Goal: Task Accomplishment & Management: Complete application form

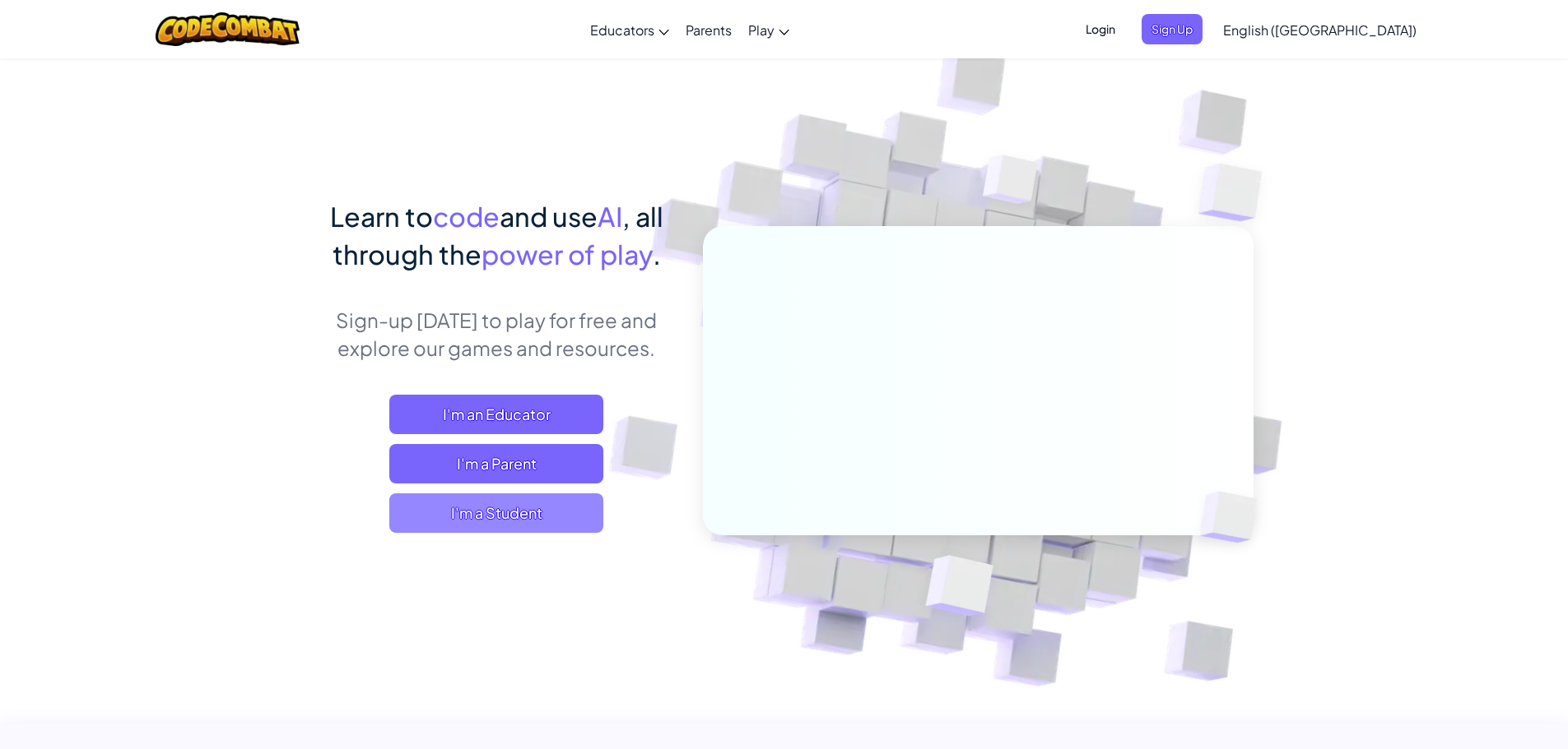
click at [505, 504] on span "I'm a Student" at bounding box center [495, 513] width 214 height 39
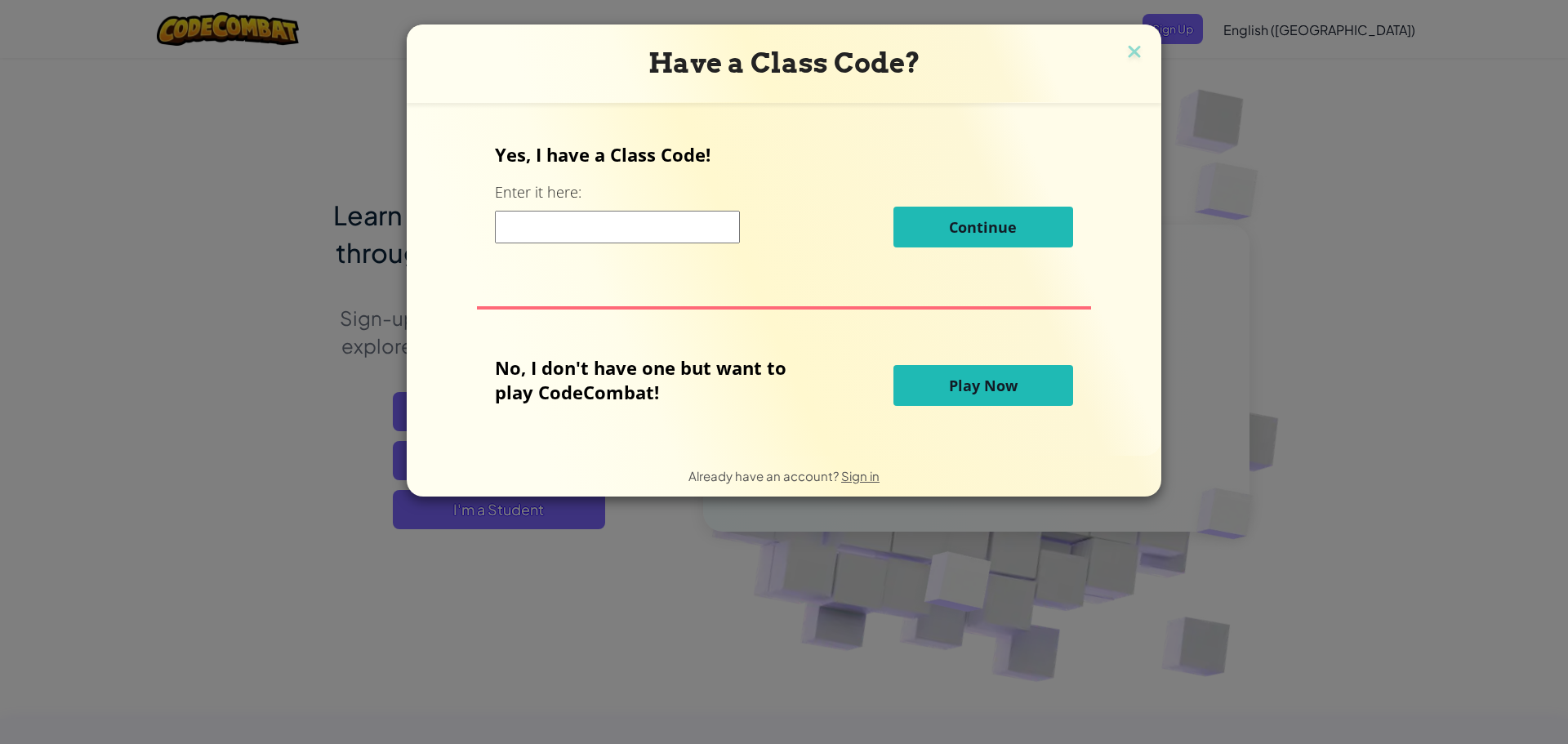
click at [670, 239] on input at bounding box center [617, 227] width 245 height 33
type input "DustNetNorth"
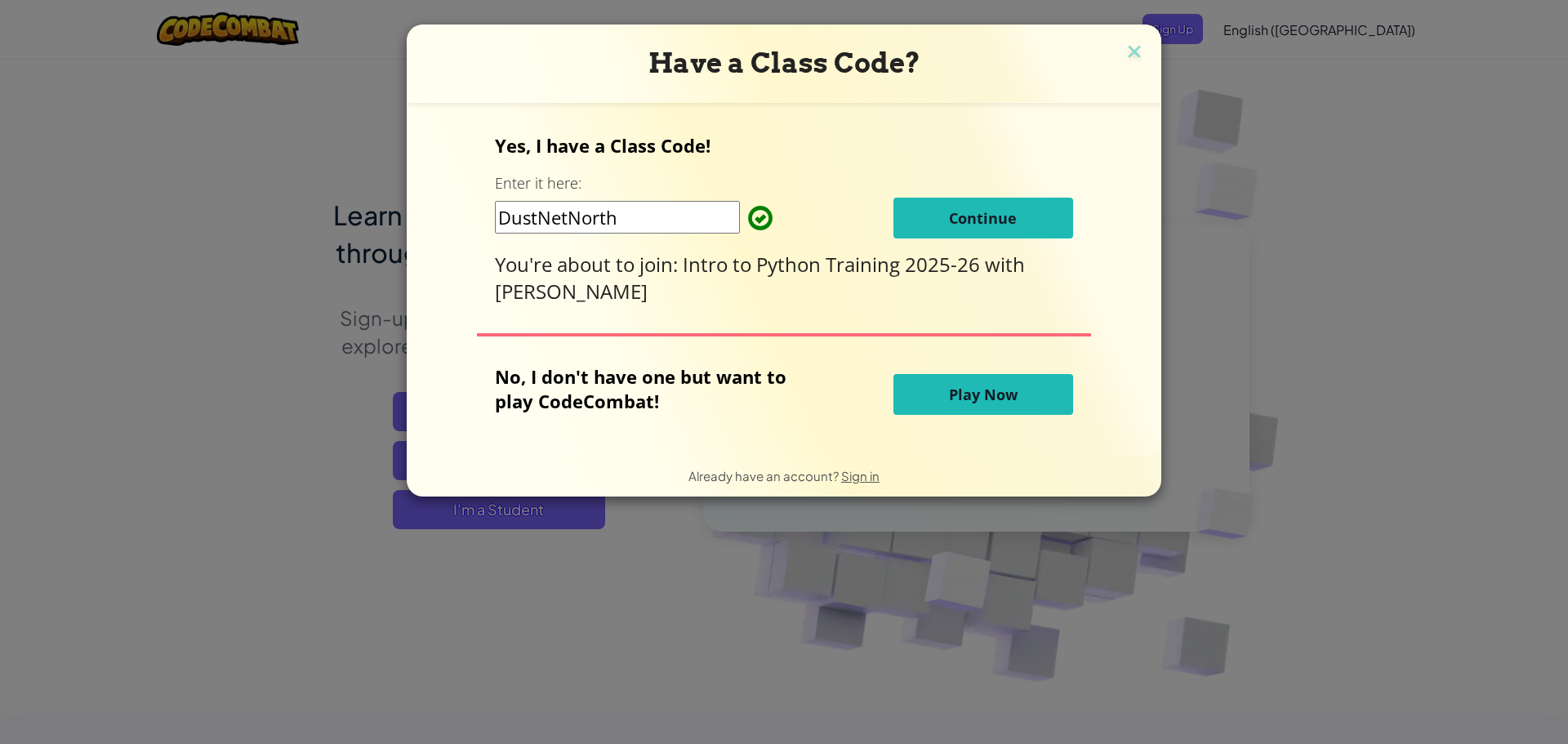
click at [914, 232] on button "Continue" at bounding box center [982, 217] width 179 height 41
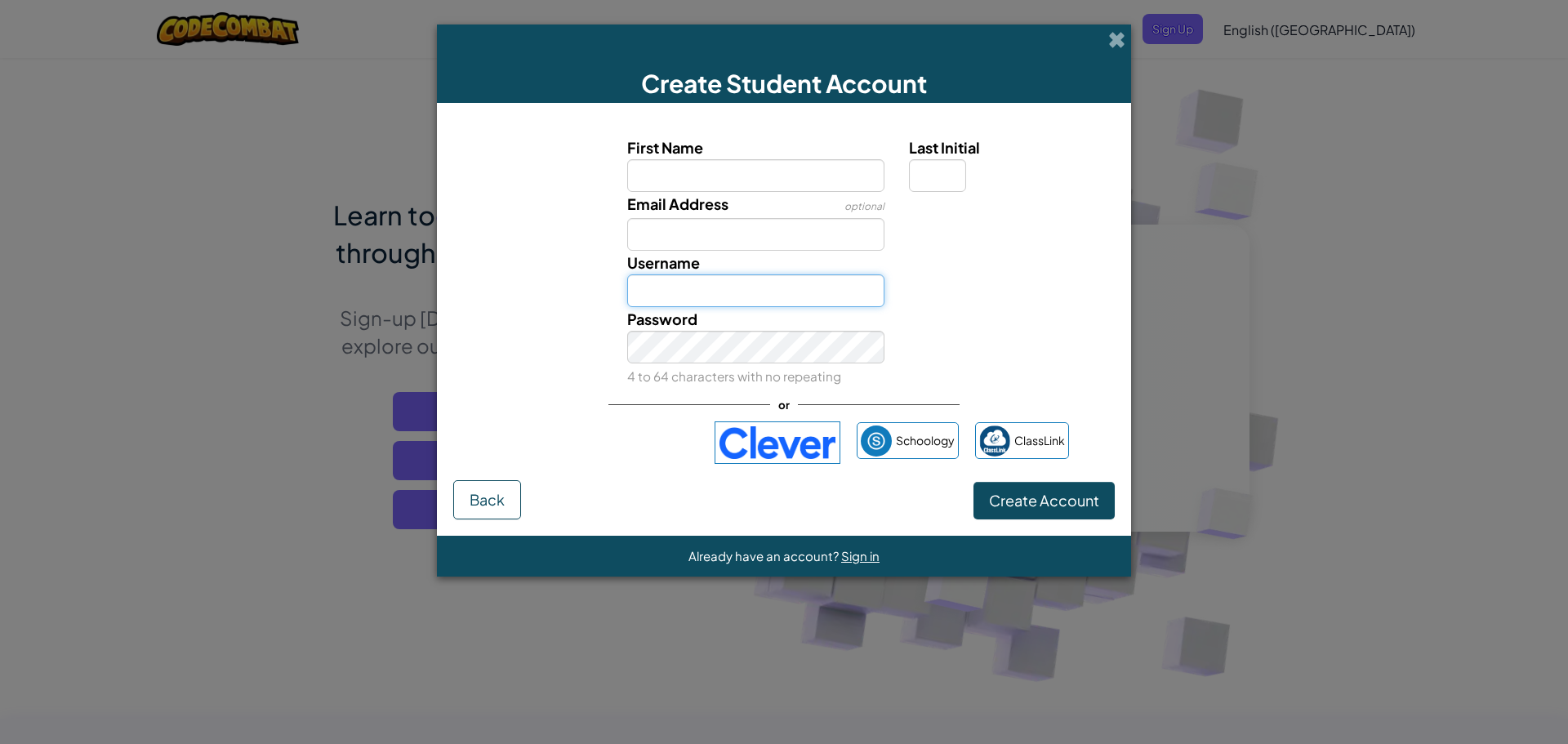
type input "Jobeam333"
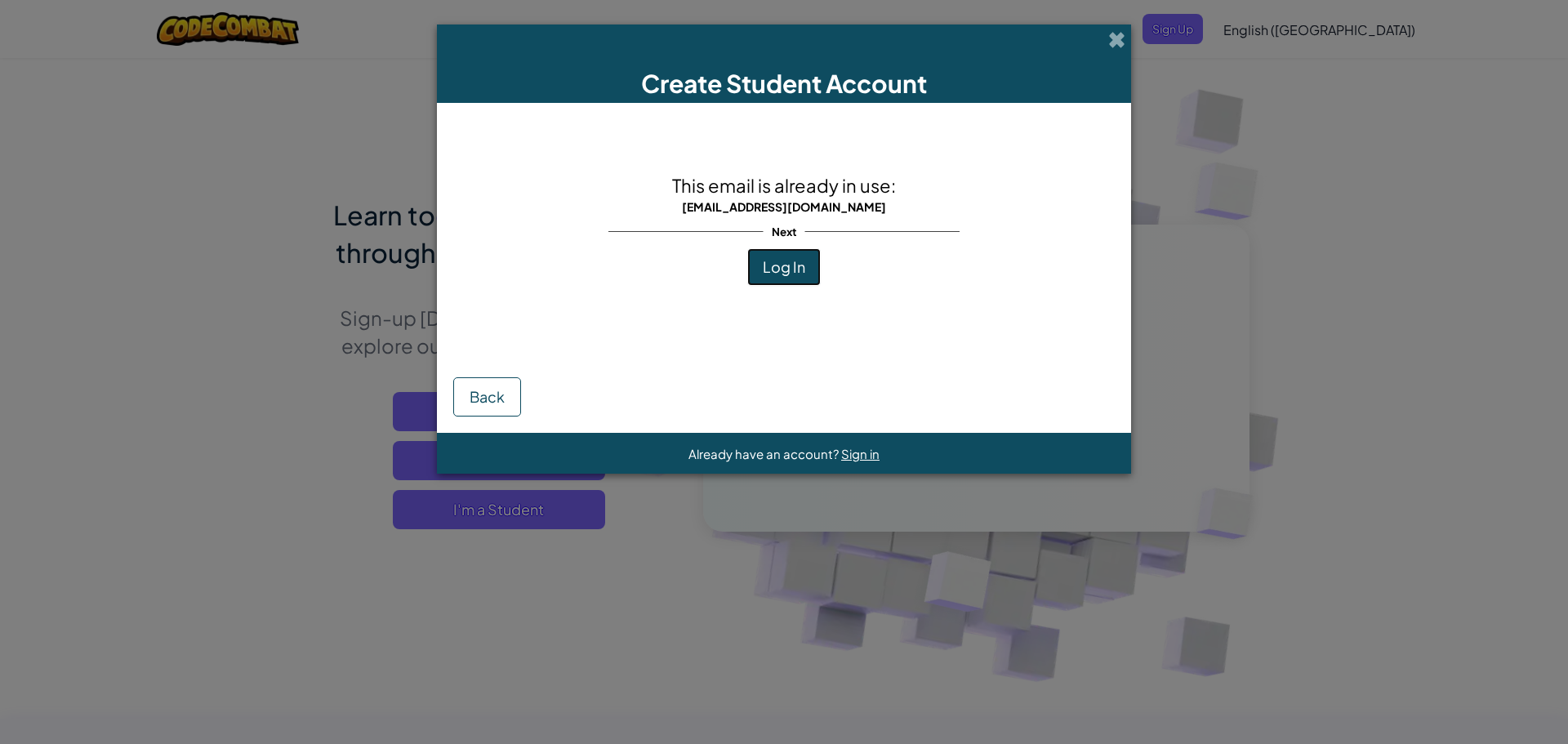
click at [782, 269] on span "Log In" at bounding box center [783, 266] width 42 height 19
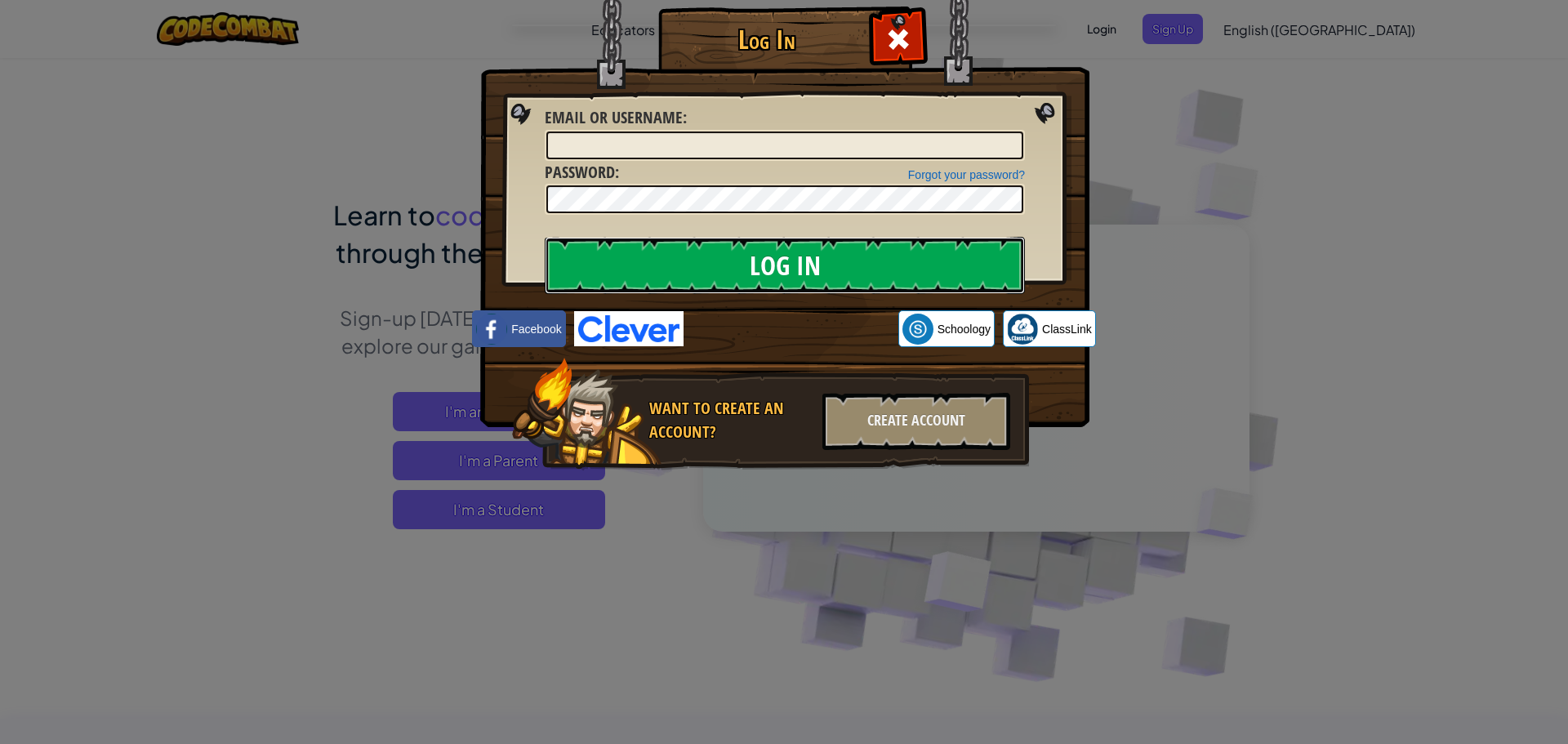
click at [775, 277] on input "Log In" at bounding box center [784, 265] width 480 height 57
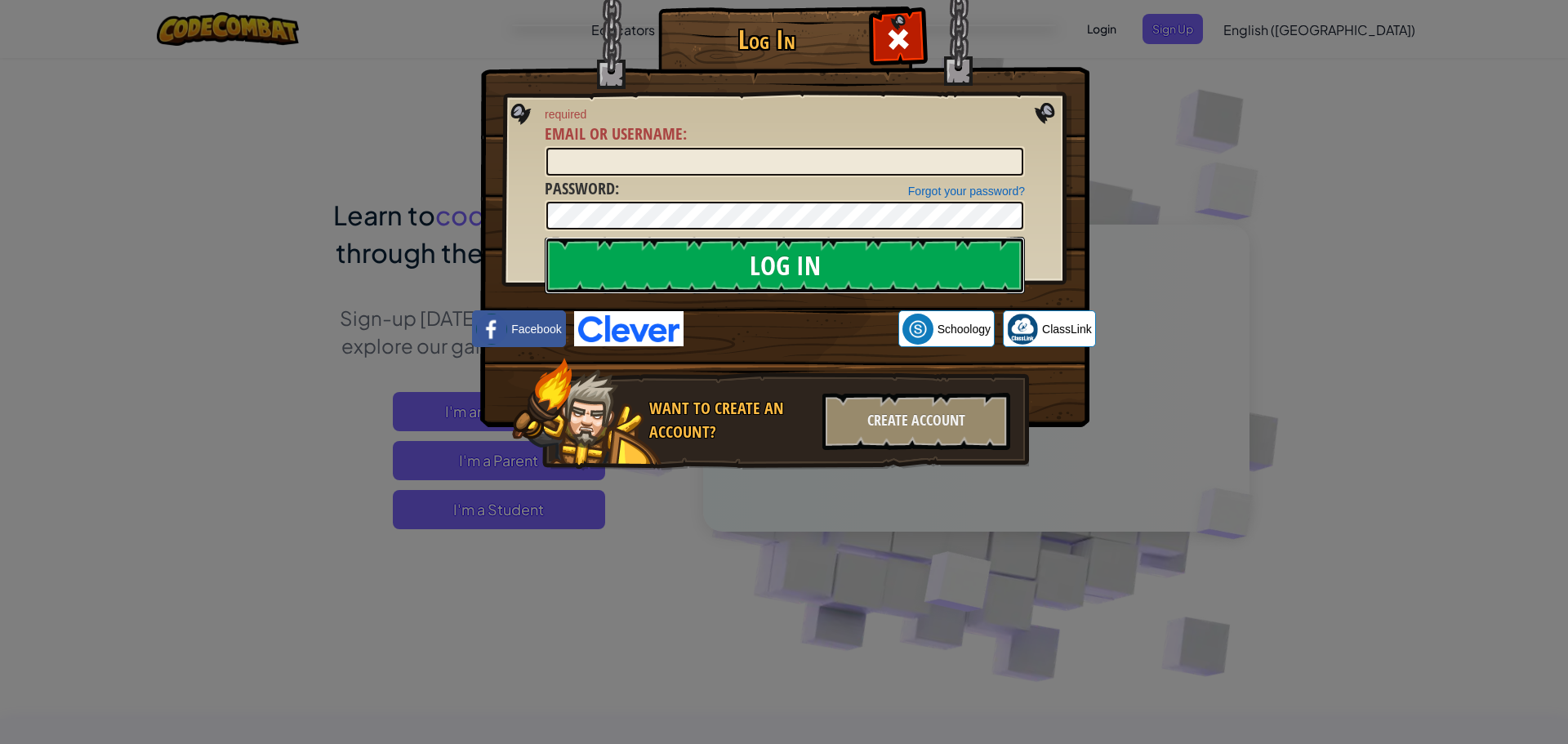
click at [778, 262] on input "Log In" at bounding box center [784, 265] width 480 height 57
click at [691, 274] on input "Log In" at bounding box center [784, 265] width 480 height 57
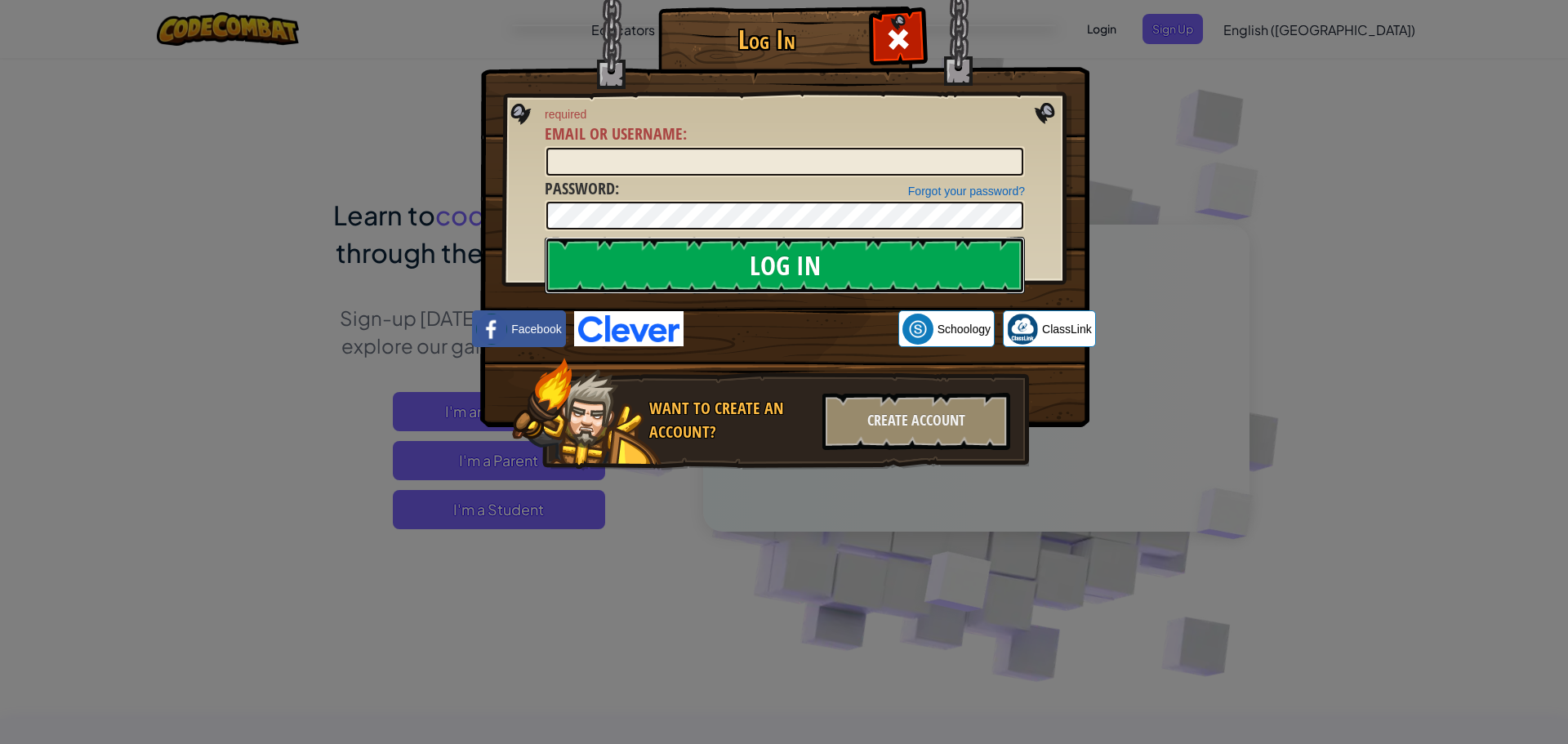
click at [691, 274] on input "Log In" at bounding box center [784, 265] width 480 height 57
click at [696, 272] on input "Log In" at bounding box center [784, 265] width 480 height 57
click at [697, 272] on input "Log In" at bounding box center [784, 265] width 480 height 57
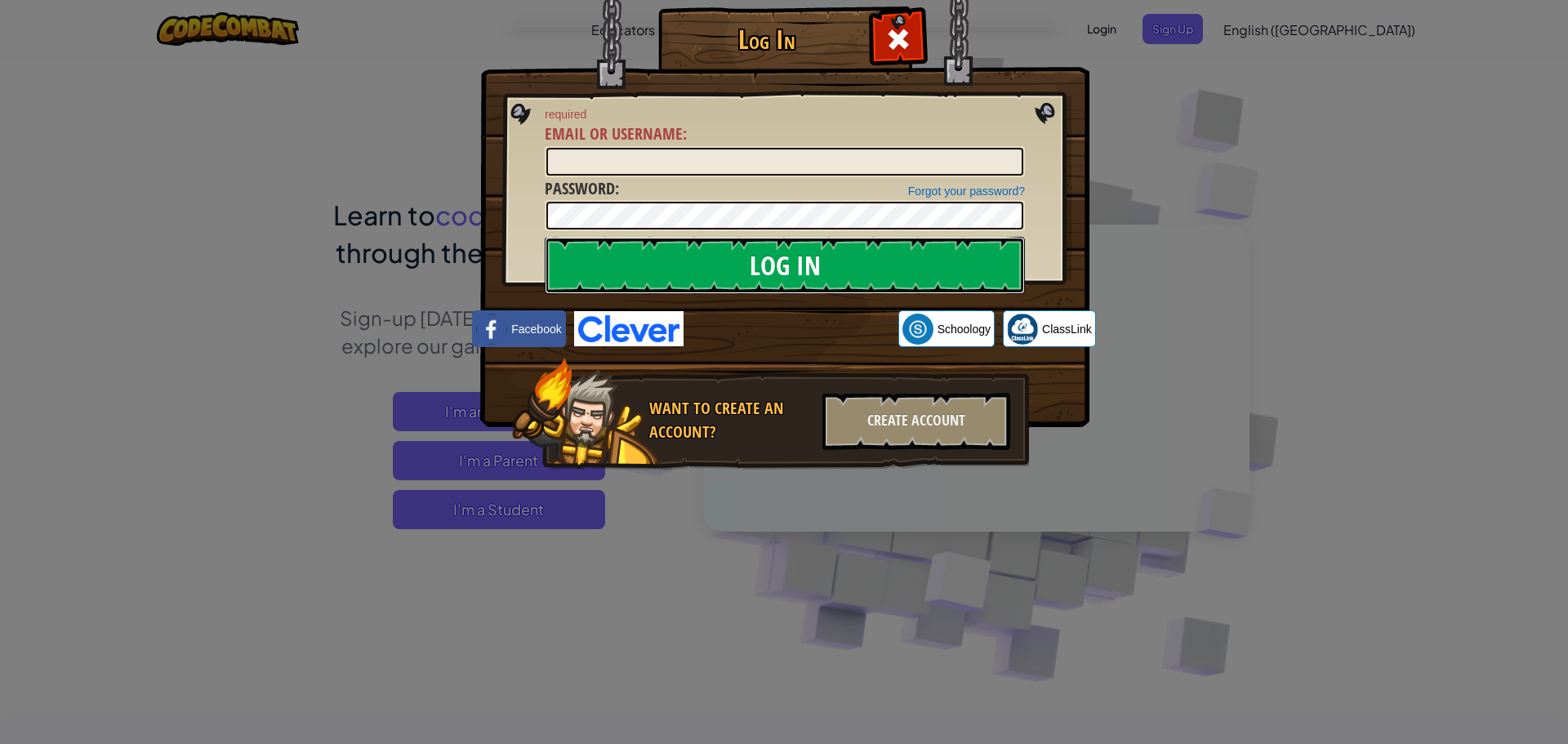
click at [697, 272] on input "Log In" at bounding box center [784, 265] width 480 height 57
click at [687, 162] on input "Email or Username :" at bounding box center [784, 162] width 477 height 28
type input "Jobeam333"
click at [665, 247] on input "Log In" at bounding box center [784, 265] width 480 height 57
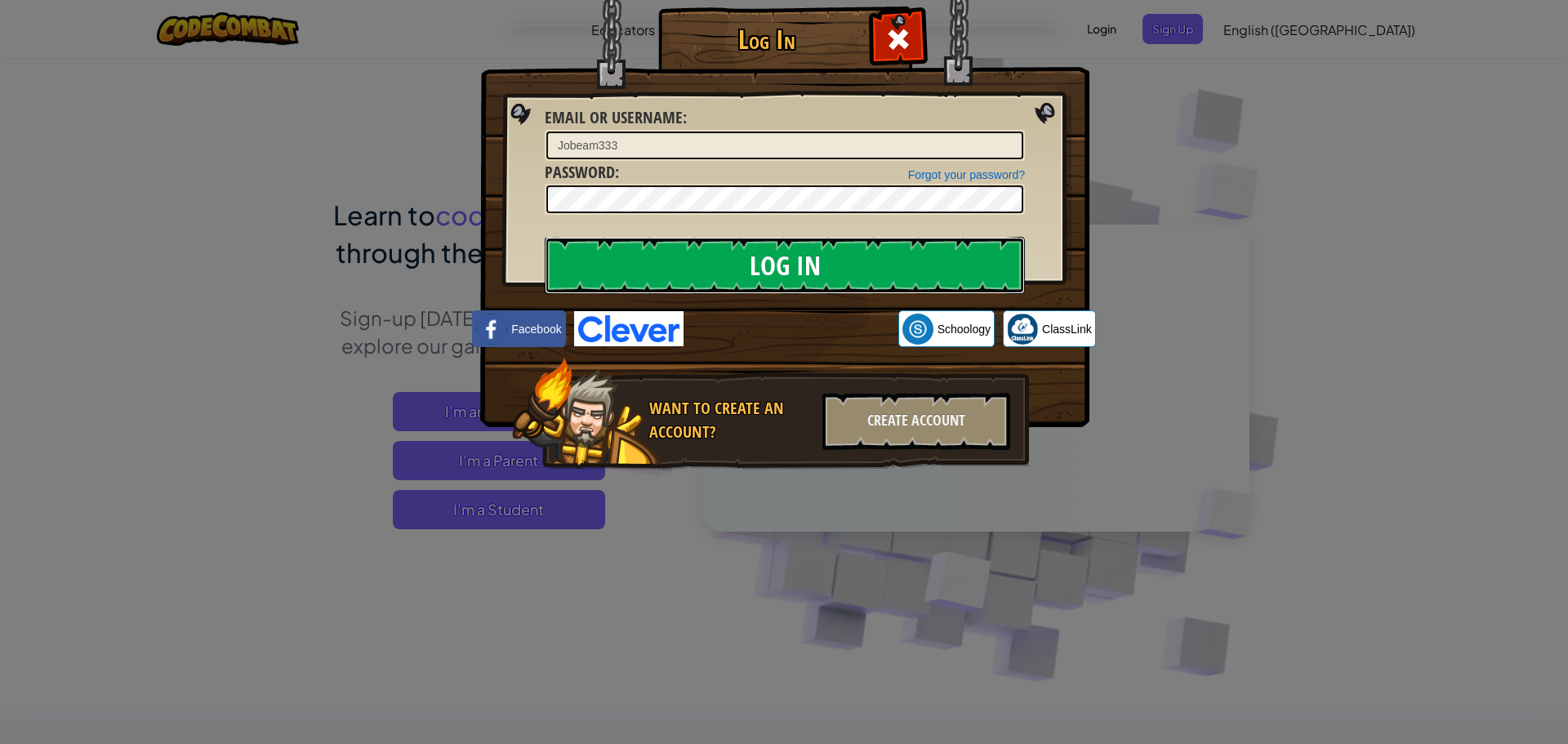
click at [665, 247] on input "Log In" at bounding box center [784, 265] width 480 height 57
